Goal: Task Accomplishment & Management: Manage account settings

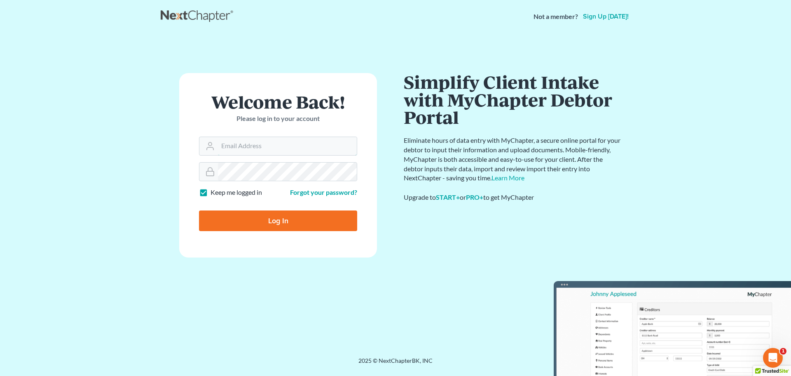
type input "steven@hollandlaw970.com"
click at [267, 224] on input "Log In" at bounding box center [278, 220] width 158 height 21
type input "Thinking..."
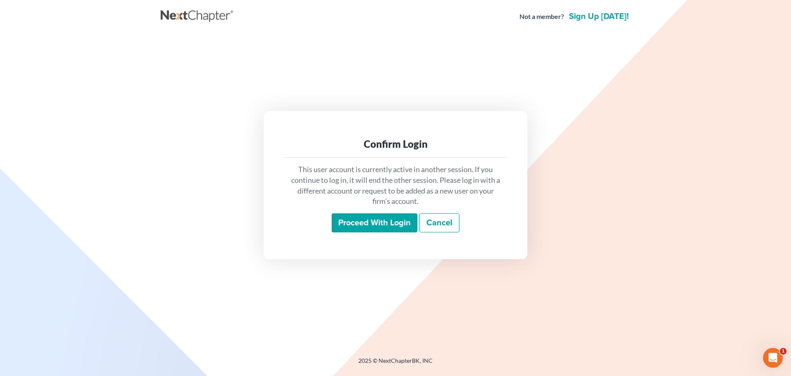
click at [383, 220] on input "Proceed with login" at bounding box center [375, 222] width 86 height 19
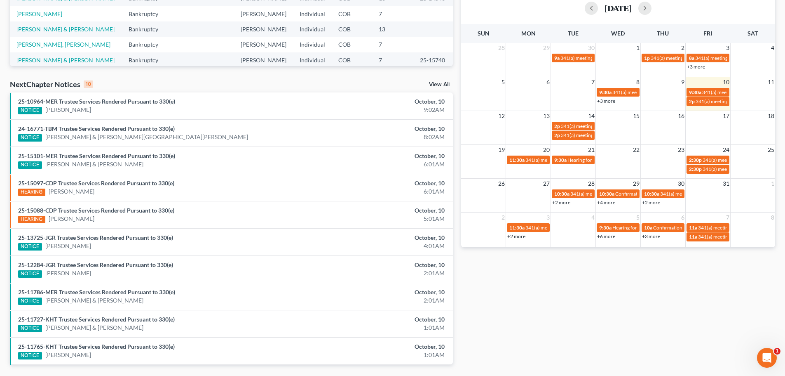
scroll to position [176, 0]
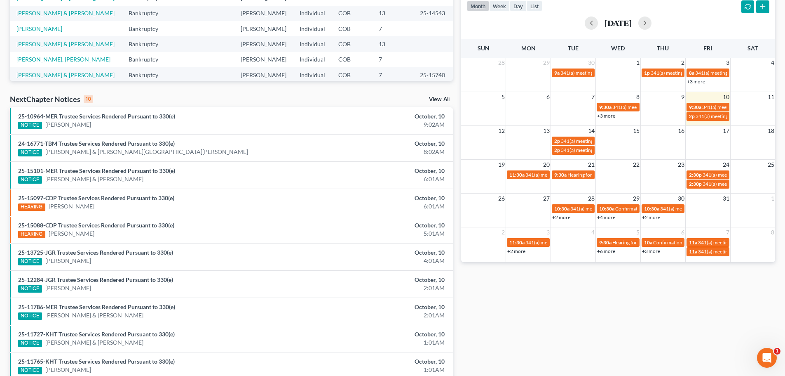
click at [442, 98] on link "View All" at bounding box center [439, 99] width 21 height 6
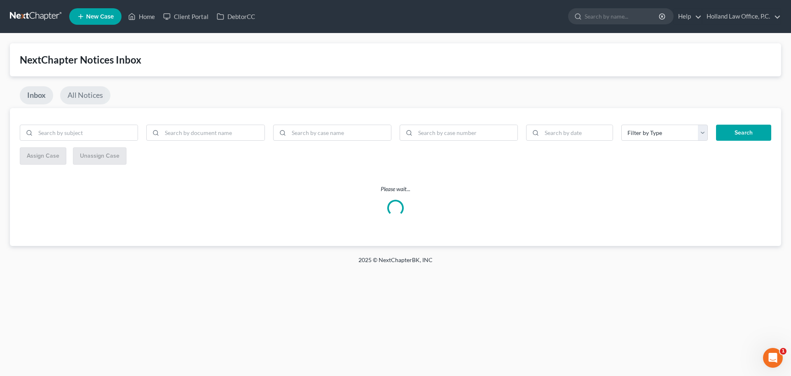
click at [91, 96] on link "All Notices" at bounding box center [85, 95] width 50 height 18
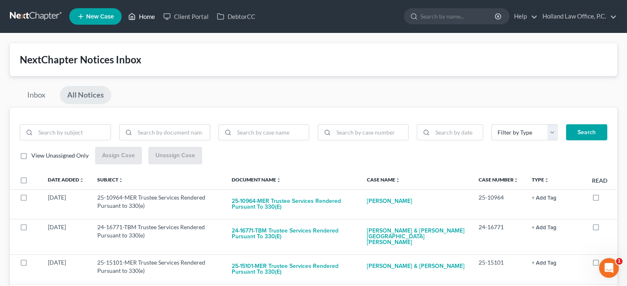
click at [145, 18] on link "Home" at bounding box center [141, 16] width 35 height 15
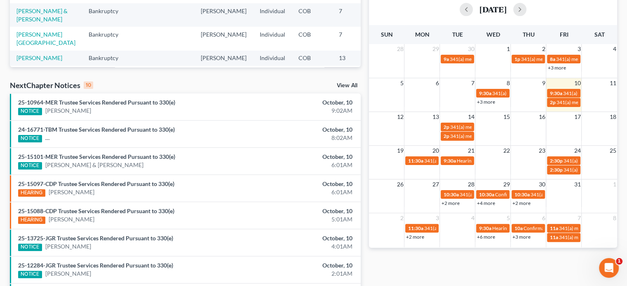
scroll to position [165, 0]
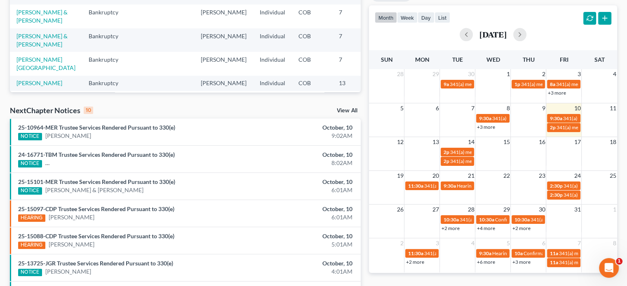
click at [486, 128] on link "+3 more" at bounding box center [486, 127] width 18 height 6
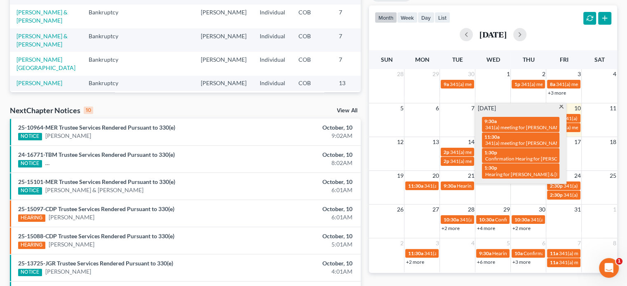
click at [561, 106] on span at bounding box center [561, 107] width 6 height 5
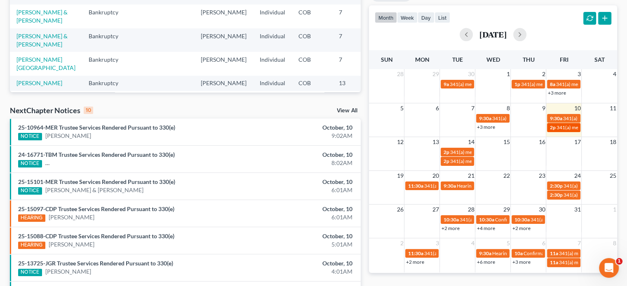
click at [559, 130] on div "2p 341(a) meeting for Kory Wright & Callee Young" at bounding box center [563, 127] width 28 height 6
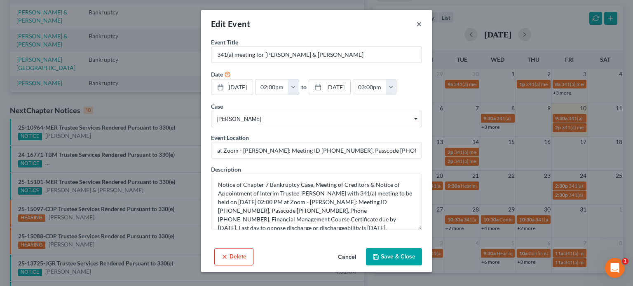
click at [418, 25] on button "×" at bounding box center [419, 24] width 6 height 10
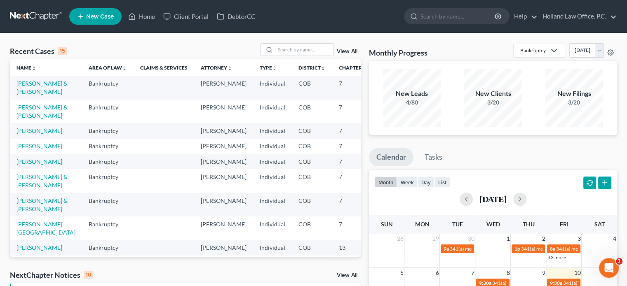
scroll to position [124, 0]
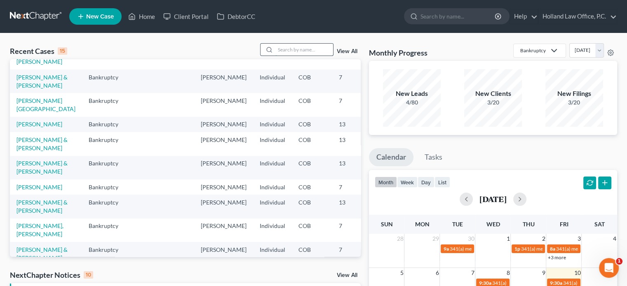
click at [305, 47] on input "search" at bounding box center [304, 50] width 58 height 12
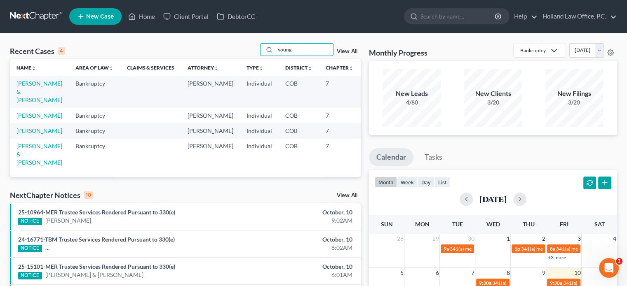
scroll to position [0, 0]
type input "young"
click at [21, 97] on link "Wright, Kory & Young, Callee" at bounding box center [39, 91] width 46 height 23
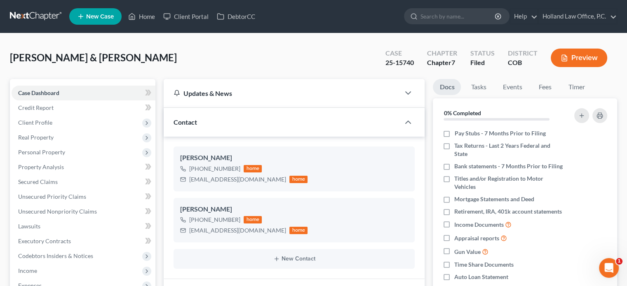
scroll to position [124, 0]
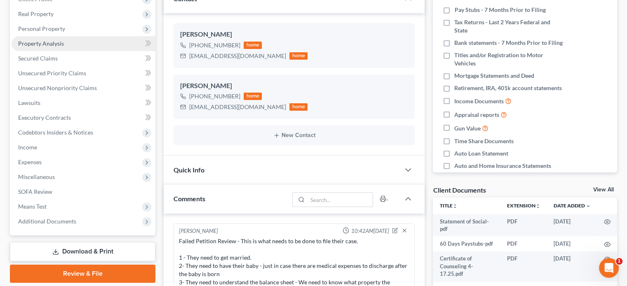
click at [49, 42] on span "Property Analysis" at bounding box center [41, 43] width 46 height 7
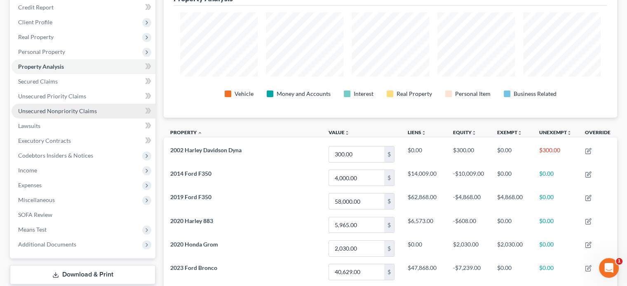
scroll to position [124, 0]
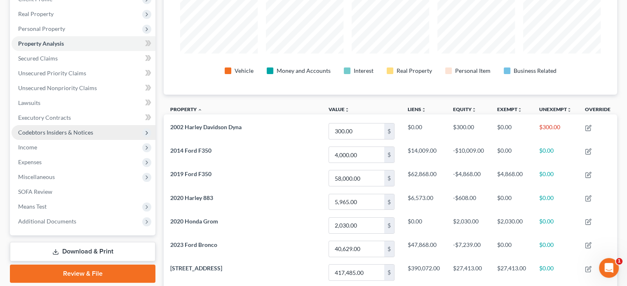
click at [58, 133] on span "Codebtors Insiders & Notices" at bounding box center [55, 132] width 75 height 7
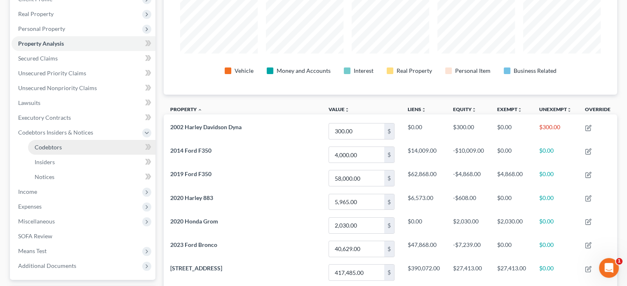
click at [52, 148] on span "Codebtors" at bounding box center [48, 147] width 27 height 7
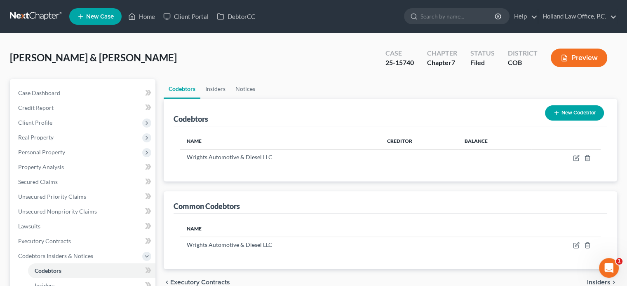
scroll to position [82, 0]
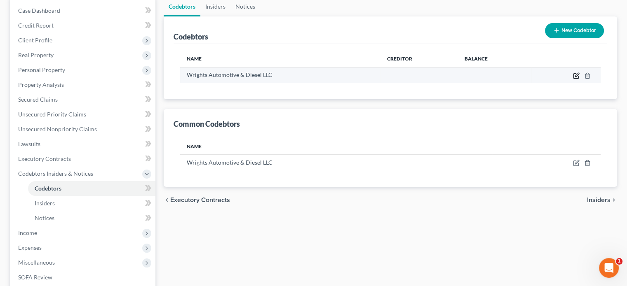
click at [575, 74] on icon "button" at bounding box center [576, 76] width 7 height 7
select select "5"
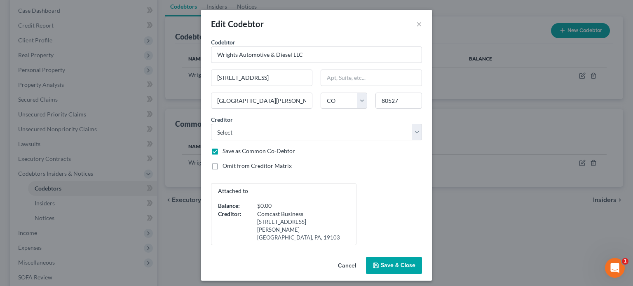
click at [400, 262] on span "Save & Close" at bounding box center [398, 265] width 35 height 7
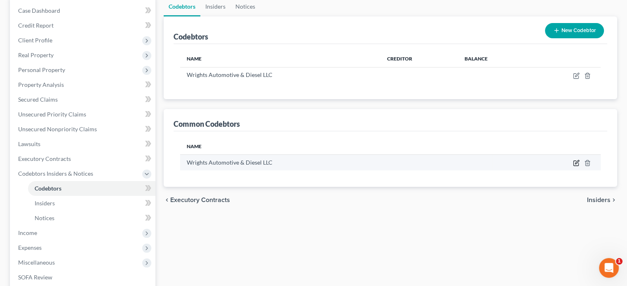
click at [575, 162] on icon "button" at bounding box center [576, 163] width 7 height 7
select select "5"
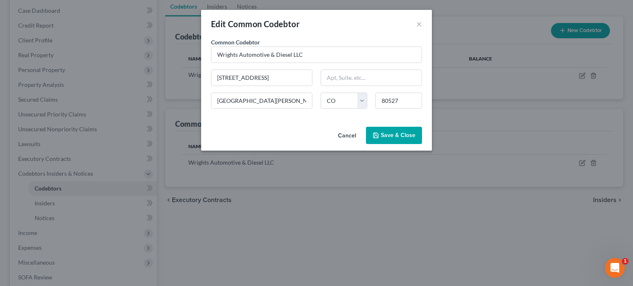
click at [389, 140] on button "Save & Close" at bounding box center [394, 135] width 56 height 17
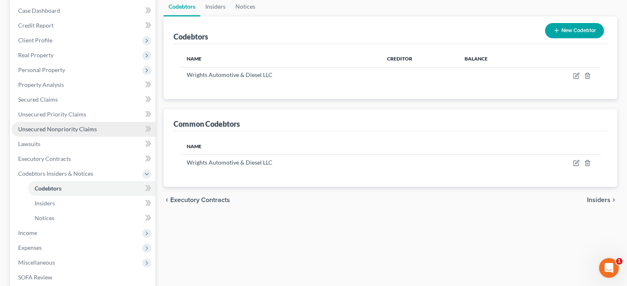
click at [46, 130] on span "Unsecured Nonpriority Claims" at bounding box center [57, 129] width 79 height 7
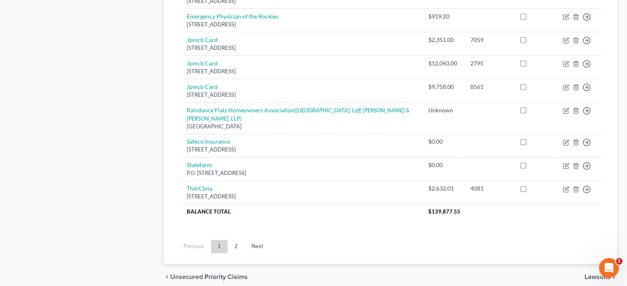
scroll to position [660, 0]
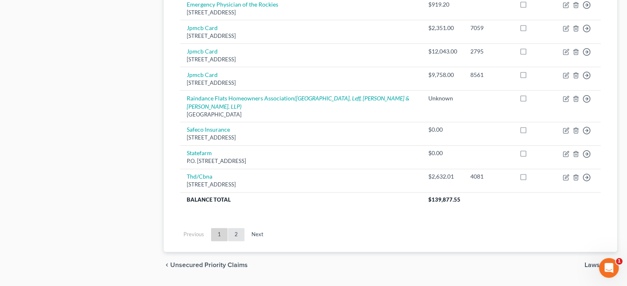
click at [235, 228] on link "2" at bounding box center [236, 234] width 16 height 13
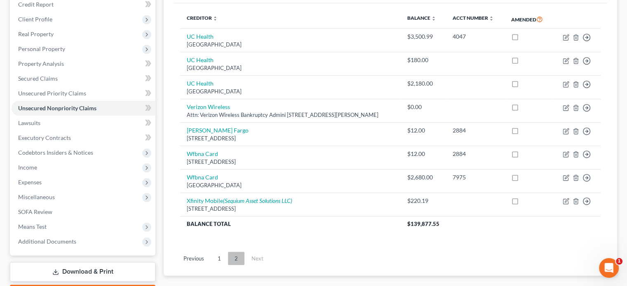
scroll to position [123, 0]
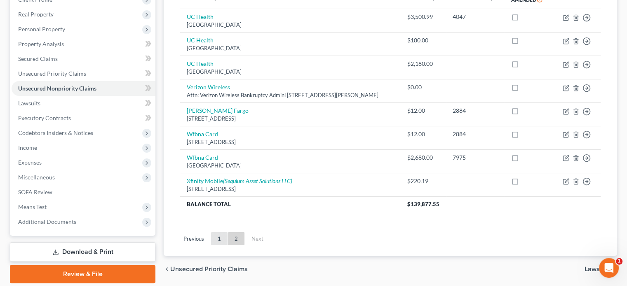
click at [221, 246] on link "1" at bounding box center [219, 238] width 16 height 13
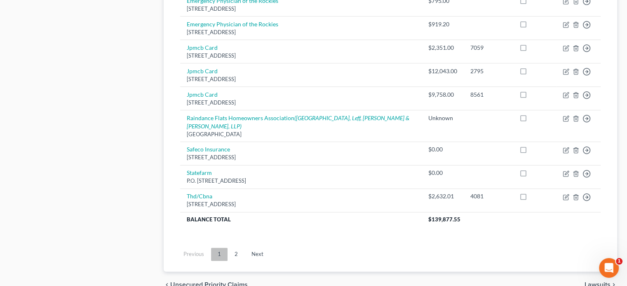
scroll to position [659, 0]
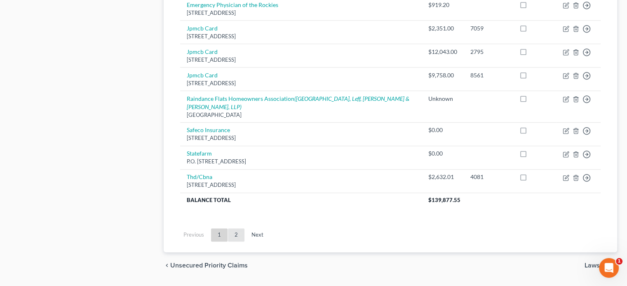
click at [234, 229] on link "2" at bounding box center [236, 235] width 16 height 13
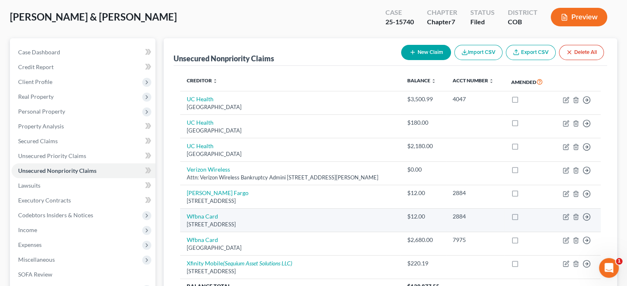
scroll to position [123, 0]
